Goal: Transaction & Acquisition: Purchase product/service

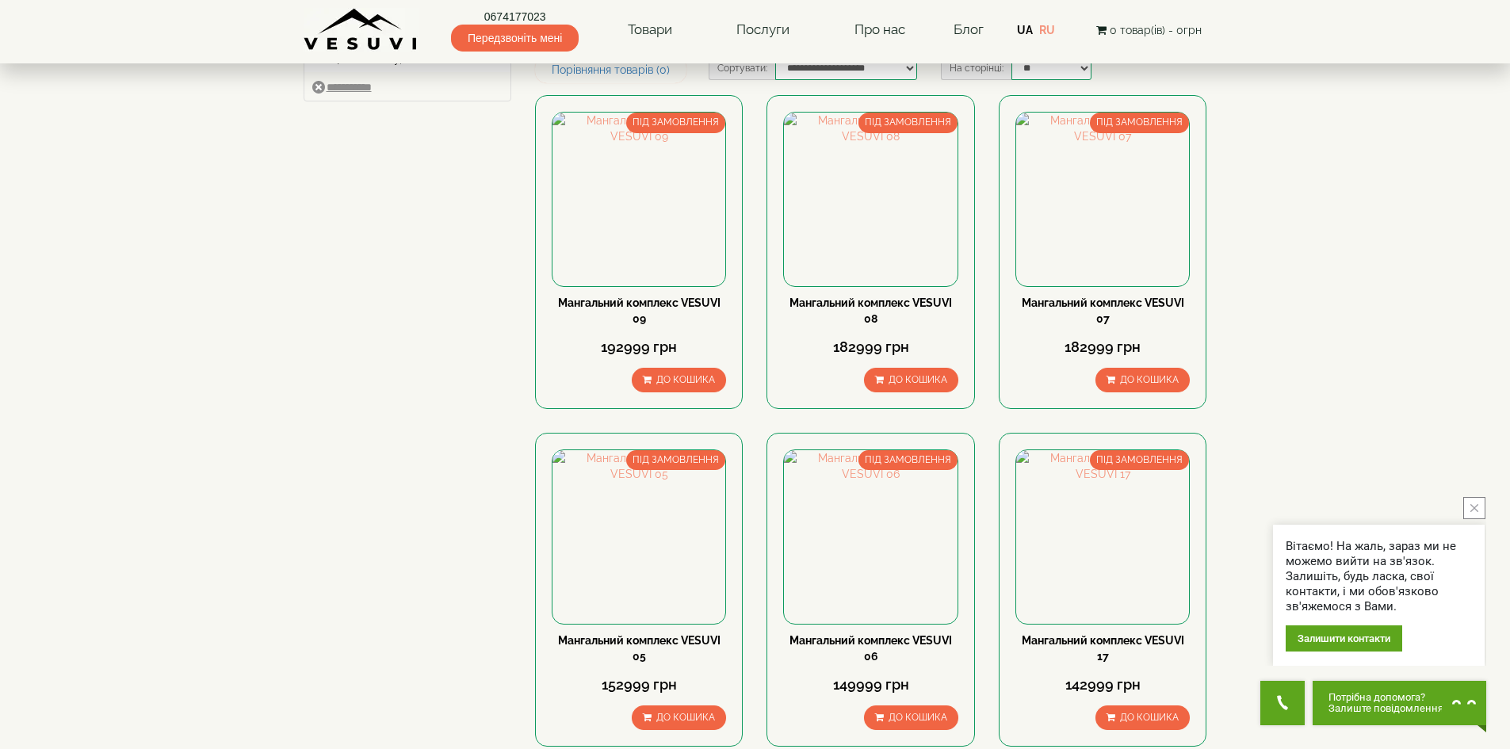
scroll to position [113, 0]
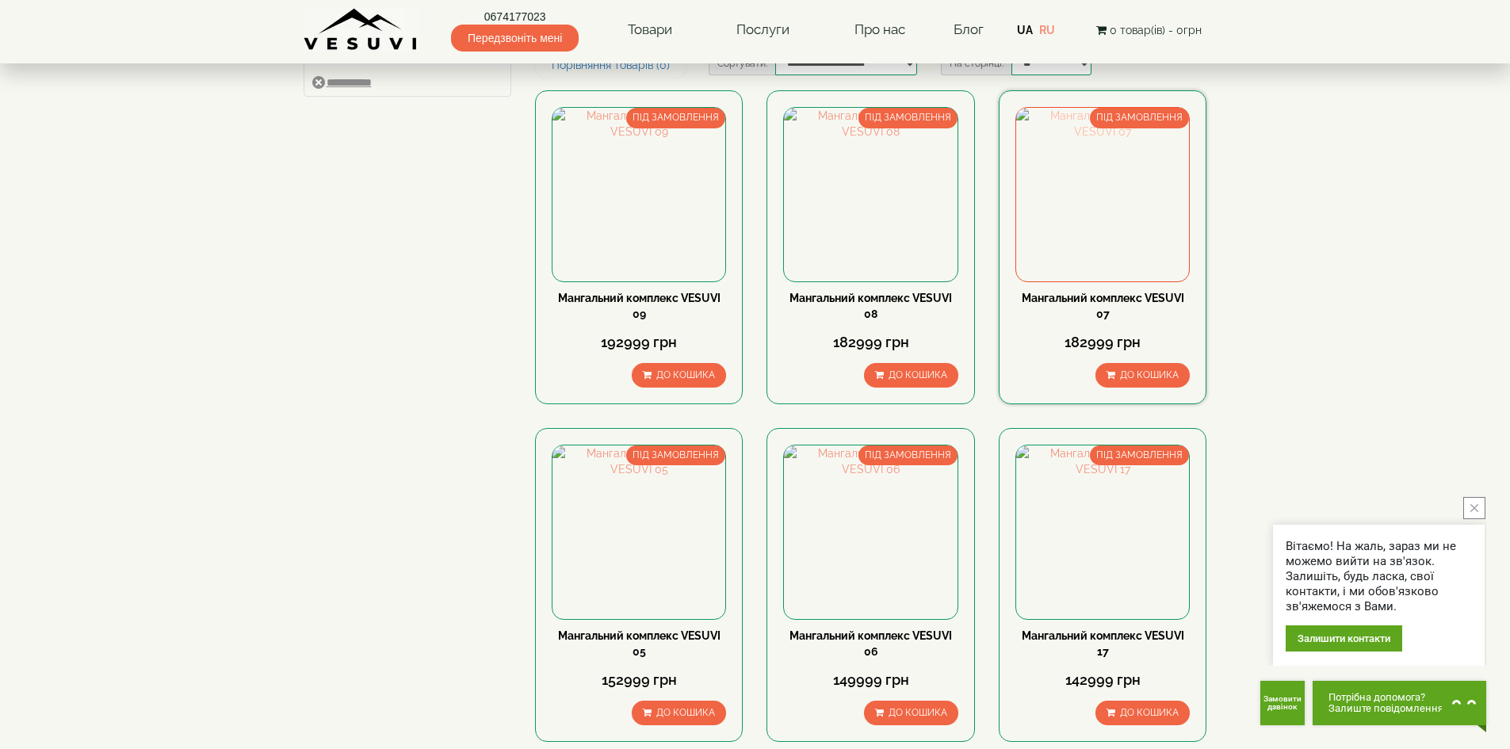
click at [1088, 202] on img at bounding box center [1102, 194] width 173 height 173
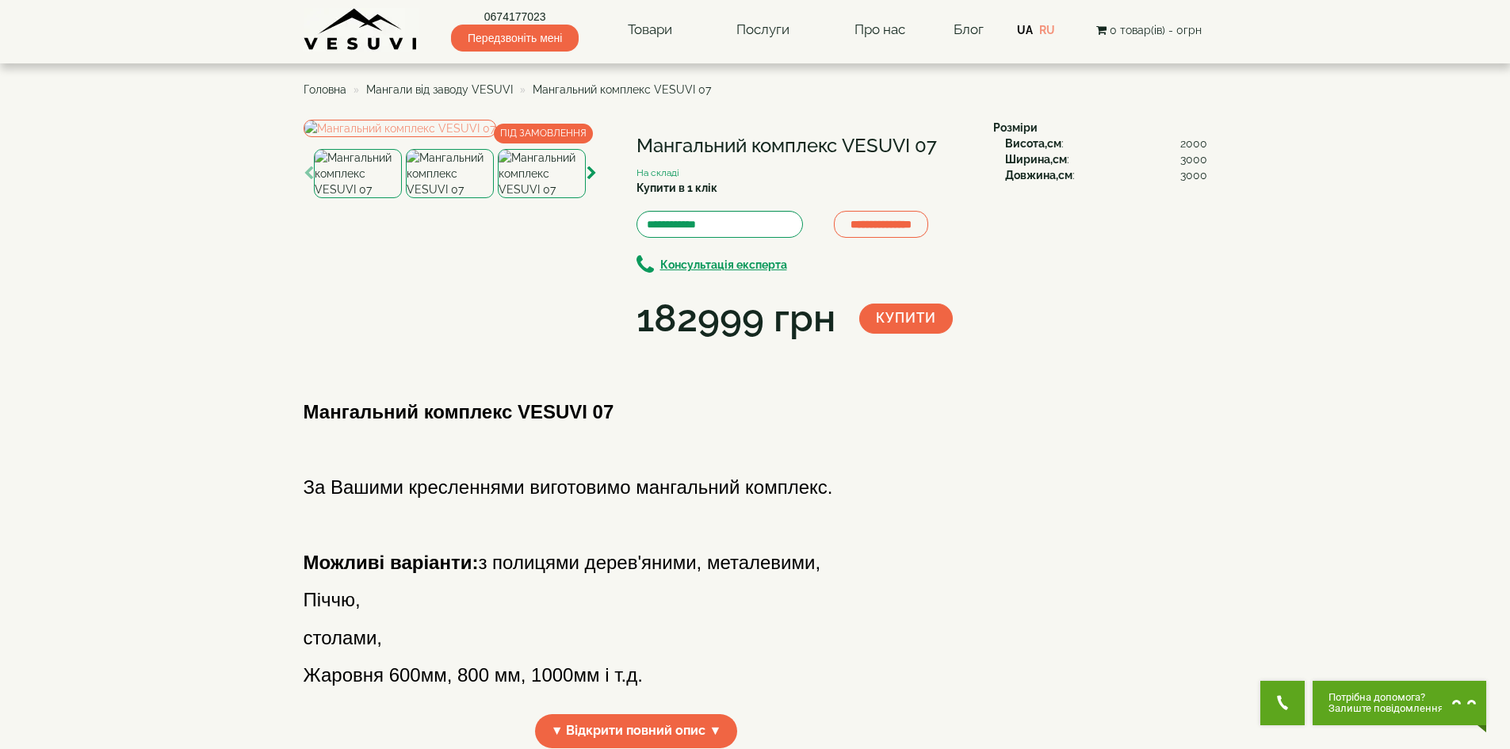
click at [459, 198] on img at bounding box center [450, 173] width 88 height 49
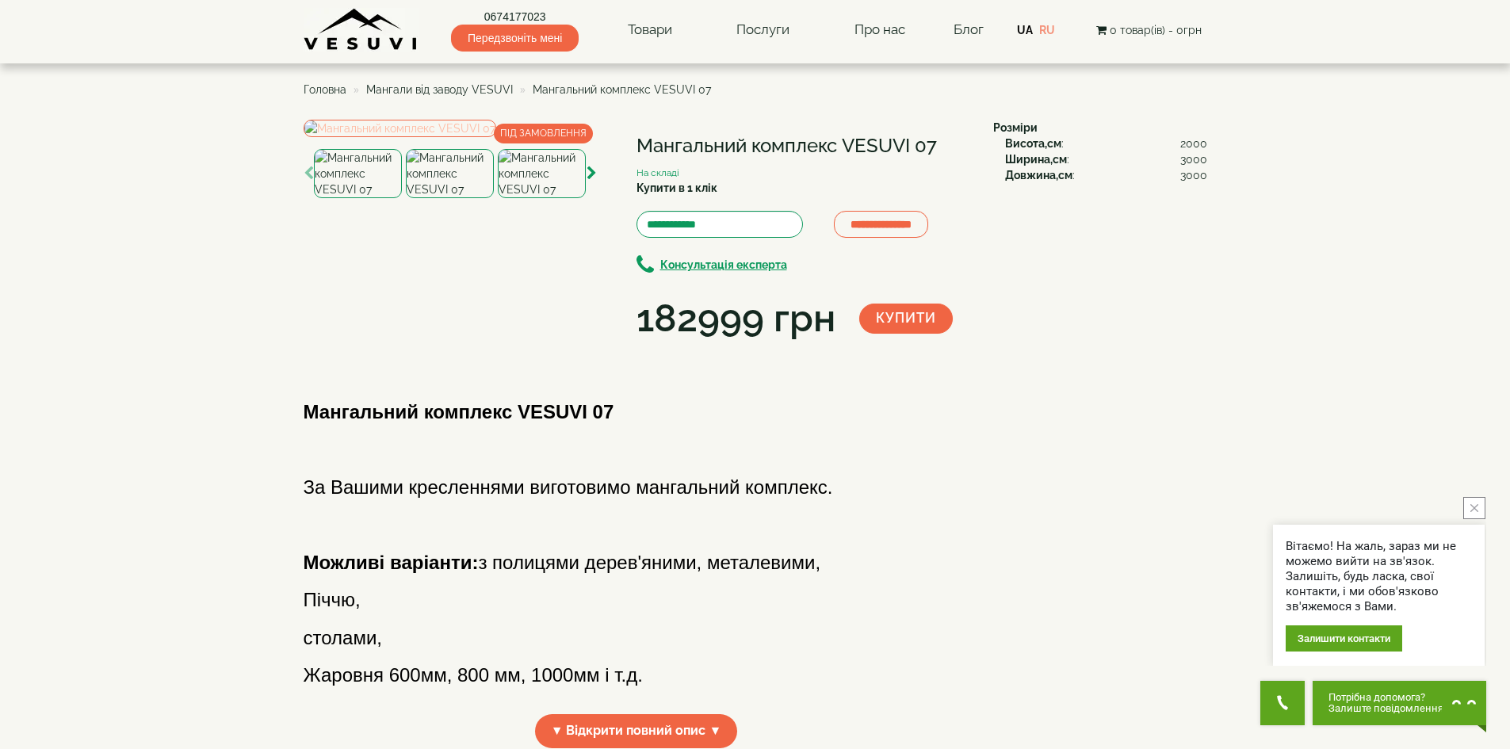
click at [489, 137] on img at bounding box center [400, 128] width 193 height 17
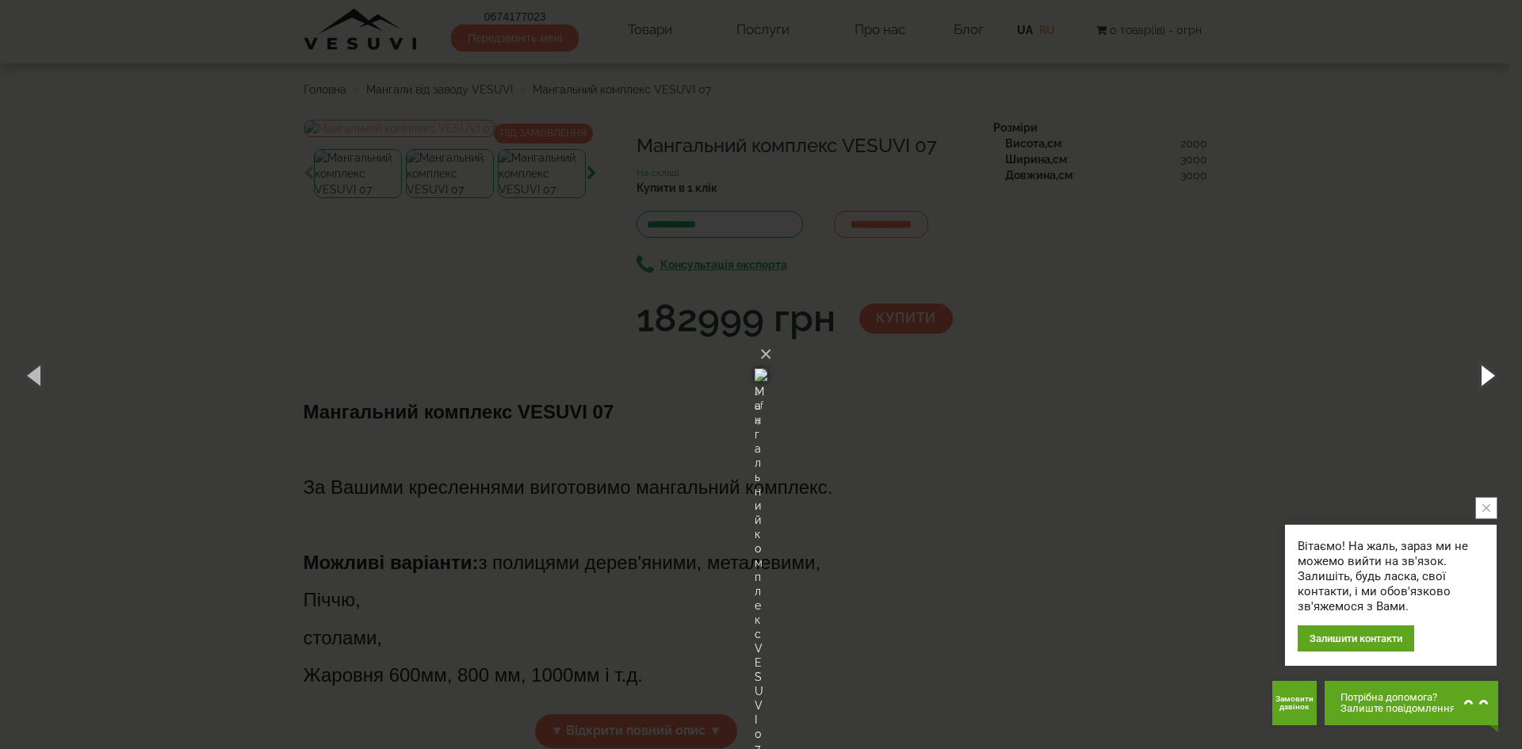
click at [1479, 377] on button "button" at bounding box center [1486, 374] width 71 height 87
click at [1252, 380] on div "× Мангальний комплекс VESUVI 07 1 of 4 Loading..." at bounding box center [761, 374] width 1522 height 749
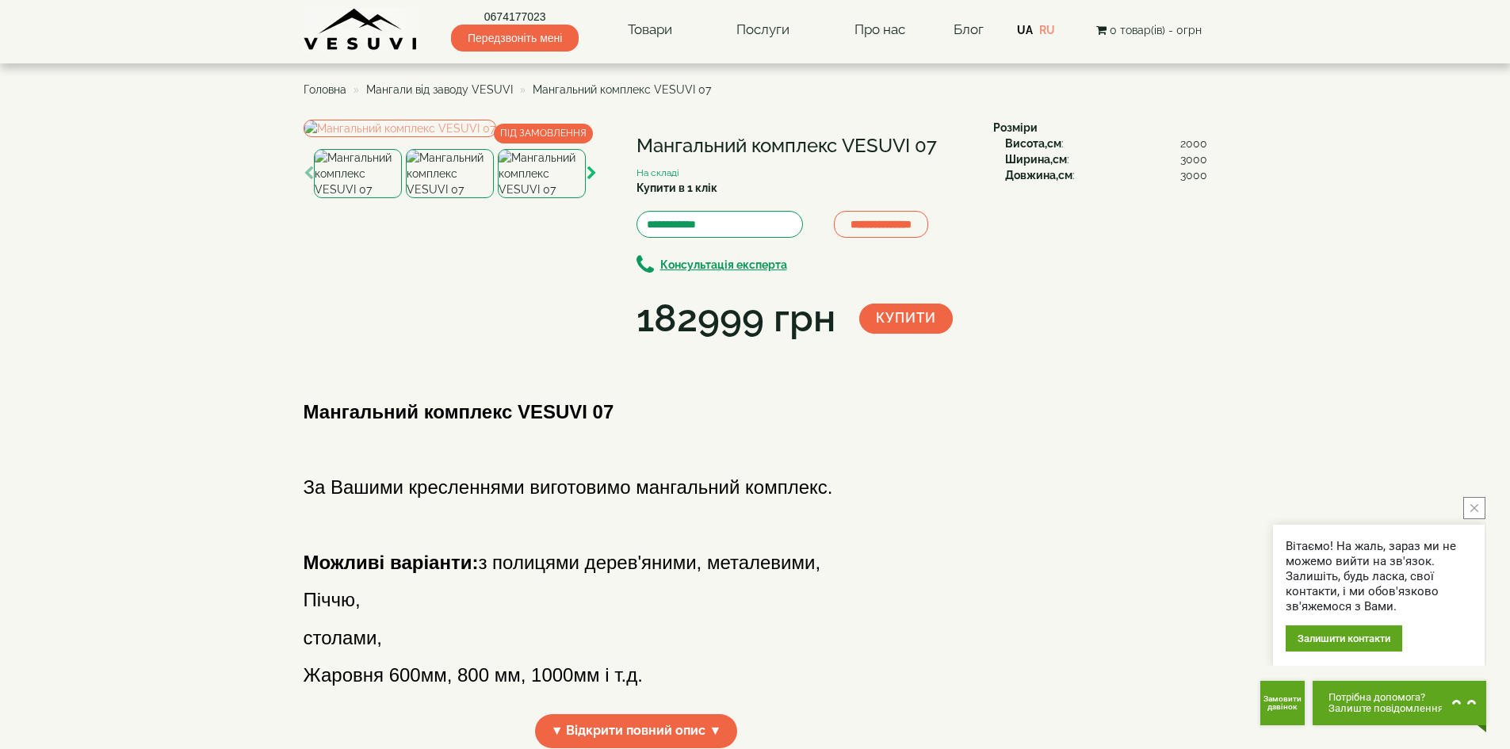
click at [592, 181] on icon "button" at bounding box center [592, 173] width 10 height 14
click at [1474, 505] on icon "close button" at bounding box center [1475, 508] width 8 height 8
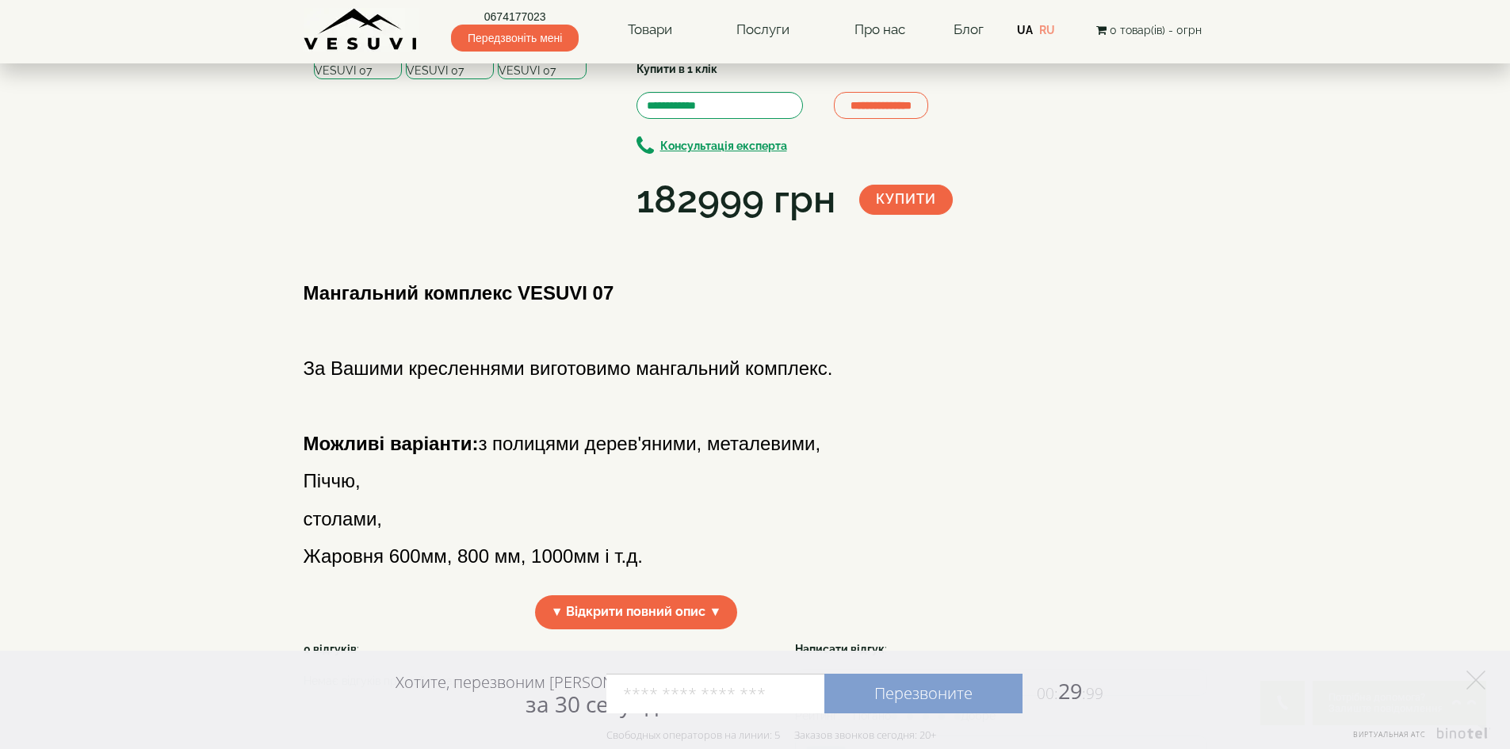
scroll to position [121, 0]
click at [1485, 681] on icon at bounding box center [1476, 680] width 19 height 19
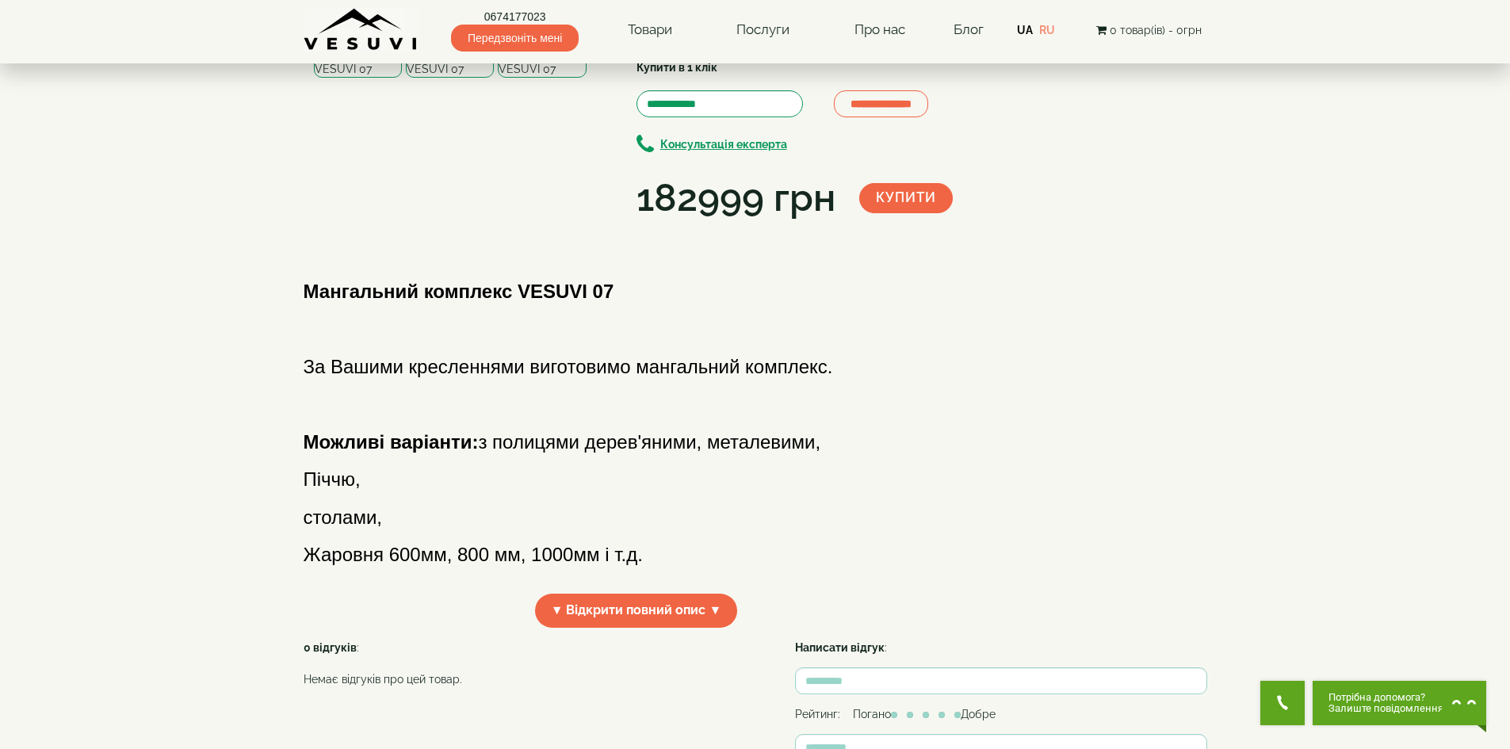
click at [641, 481] on div "Мангальний комплекс VESUVI 07 За Вашими кресленнями виготовимо мангальний компл…" at bounding box center [637, 423] width 666 height 317
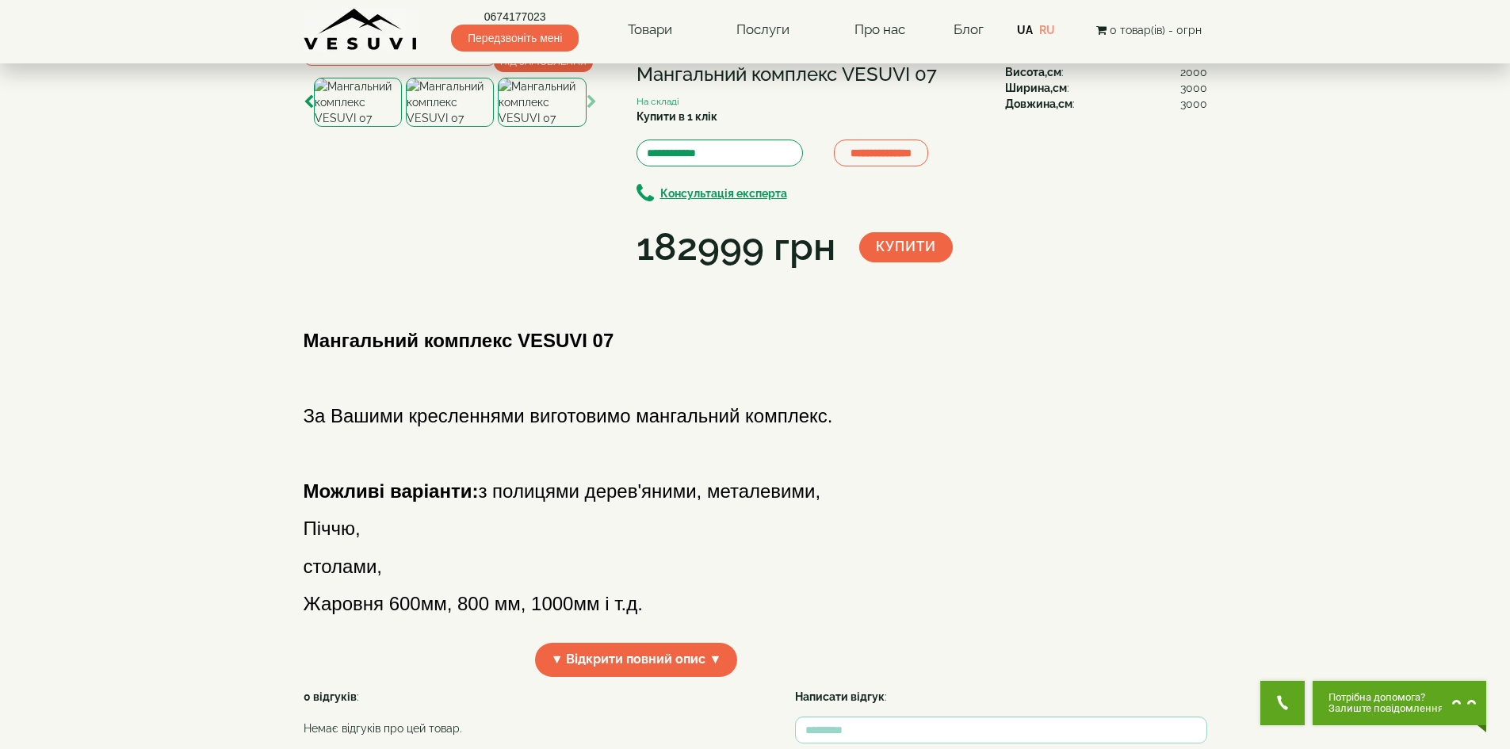
scroll to position [0, 0]
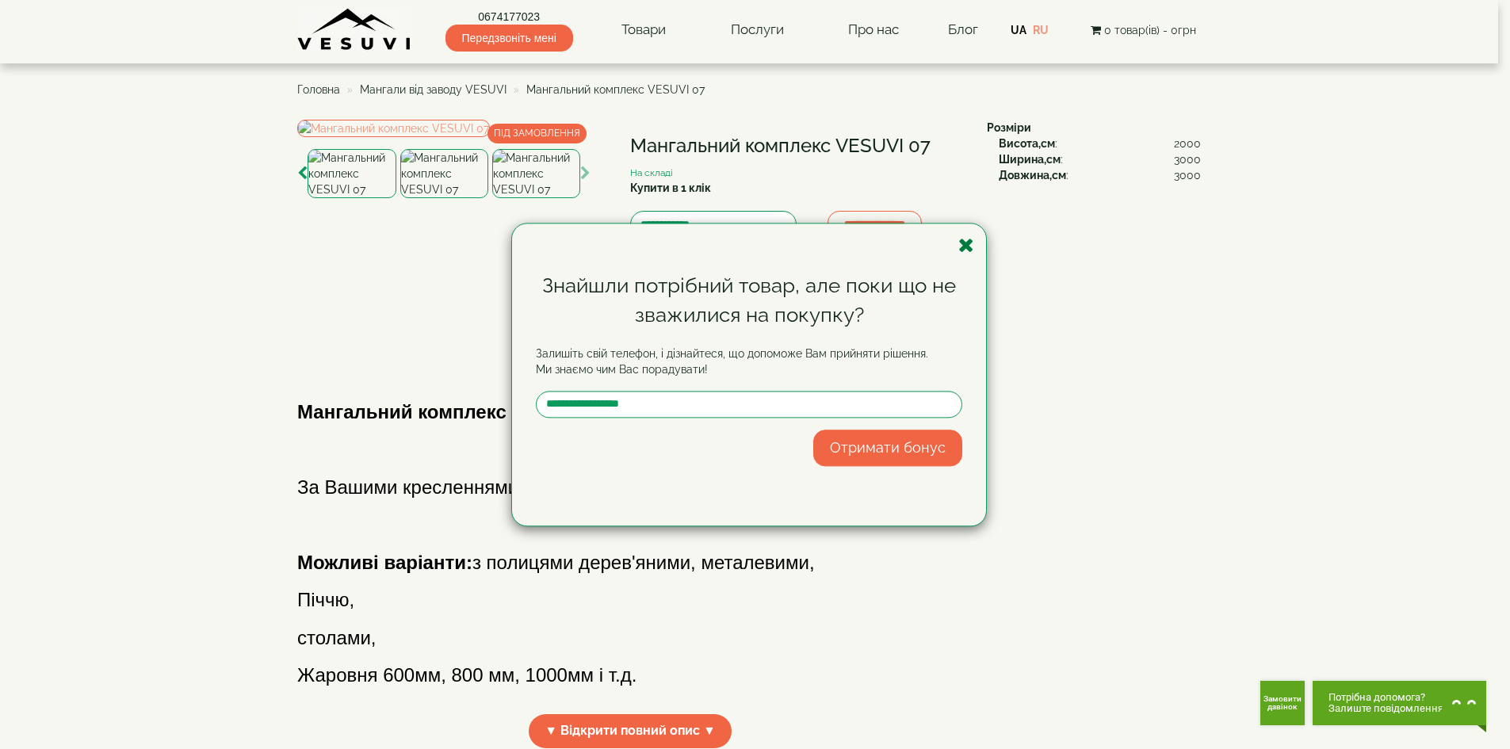
click at [960, 245] on icon "button" at bounding box center [967, 245] width 16 height 20
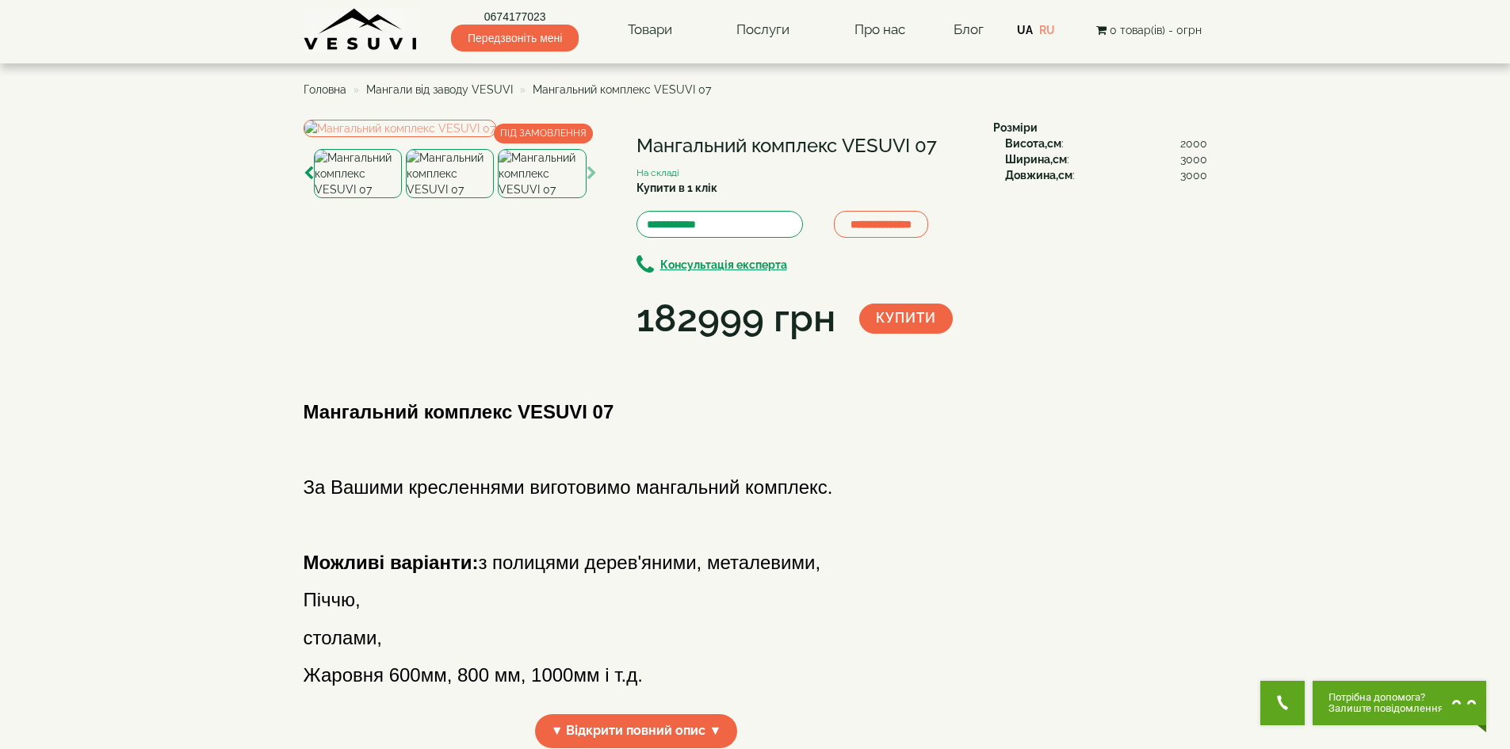
click at [819, 346] on div "**********" at bounding box center [643, 233] width 678 height 226
click at [594, 181] on icon "button" at bounding box center [592, 173] width 10 height 14
click at [311, 181] on icon "button" at bounding box center [309, 173] width 10 height 14
click at [1292, 386] on body "Магазин Булер'яни VESUVI Мангали від заводу VESUVI Печі для лазні та сауни VESU…" at bounding box center [755, 646] width 1510 height 1293
